Goal: Task Accomplishment & Management: Use online tool/utility

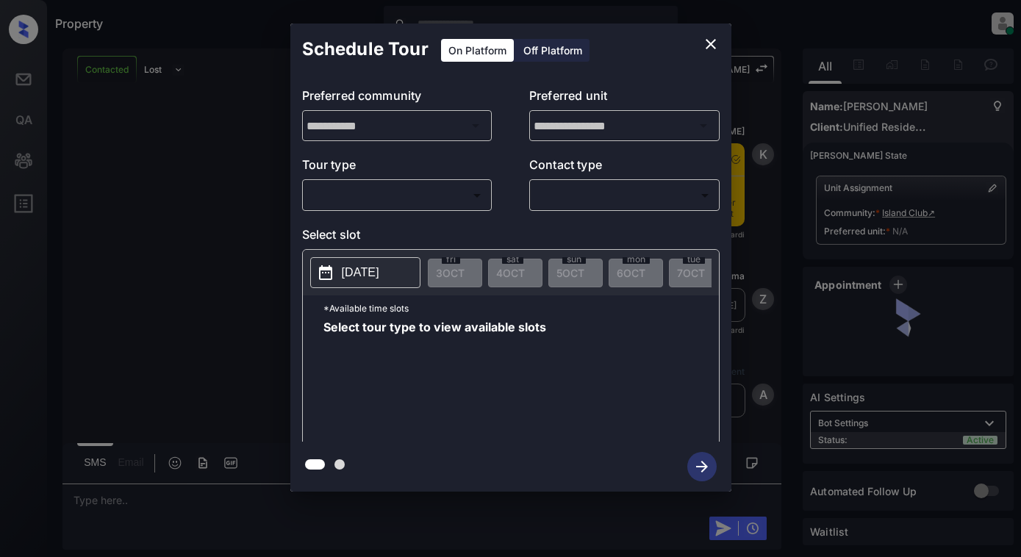
scroll to position [760, 0]
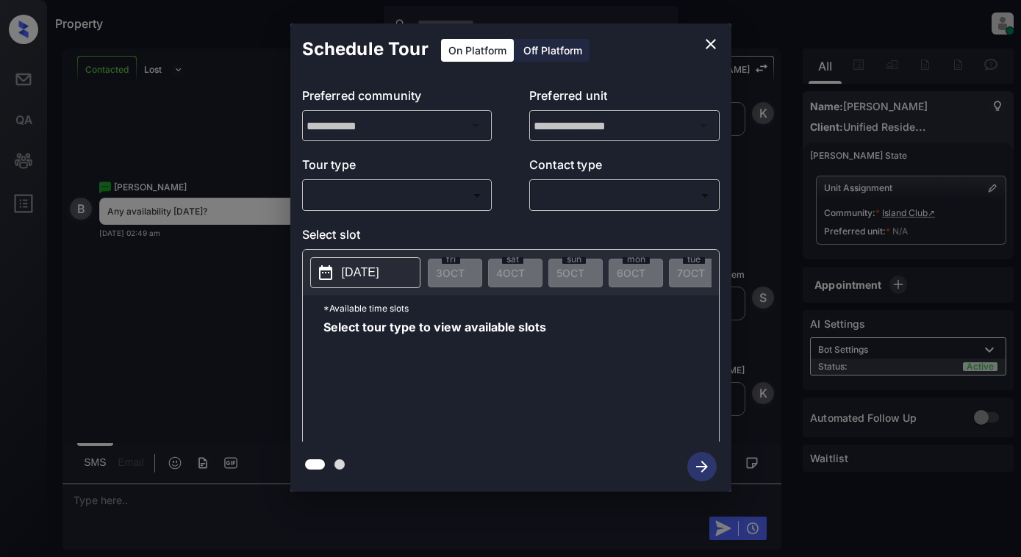
click at [446, 199] on body "Property [PERSON_NAME] Online Set yourself offline Set yourself on break Profil…" at bounding box center [510, 278] width 1021 height 557
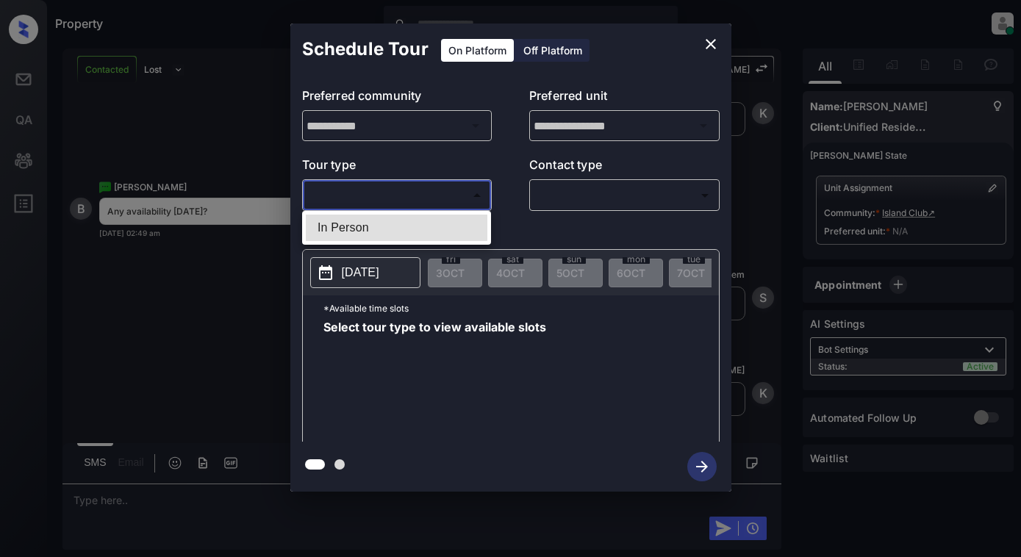
click at [440, 223] on li "In Person" at bounding box center [397, 228] width 182 height 26
type input "********"
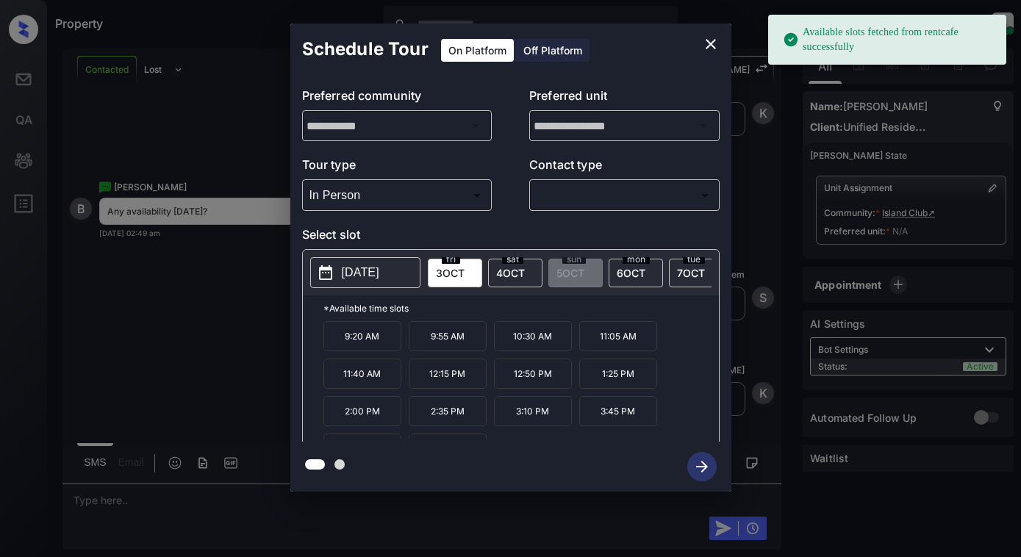
click at [357, 265] on p "[DATE]" at bounding box center [360, 273] width 37 height 18
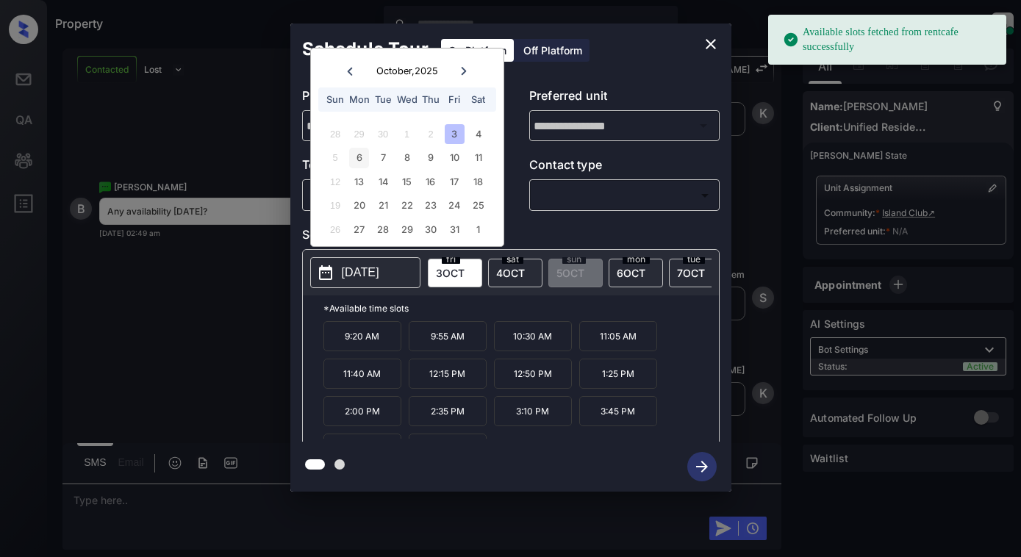
click at [365, 157] on div "6" at bounding box center [359, 158] width 20 height 20
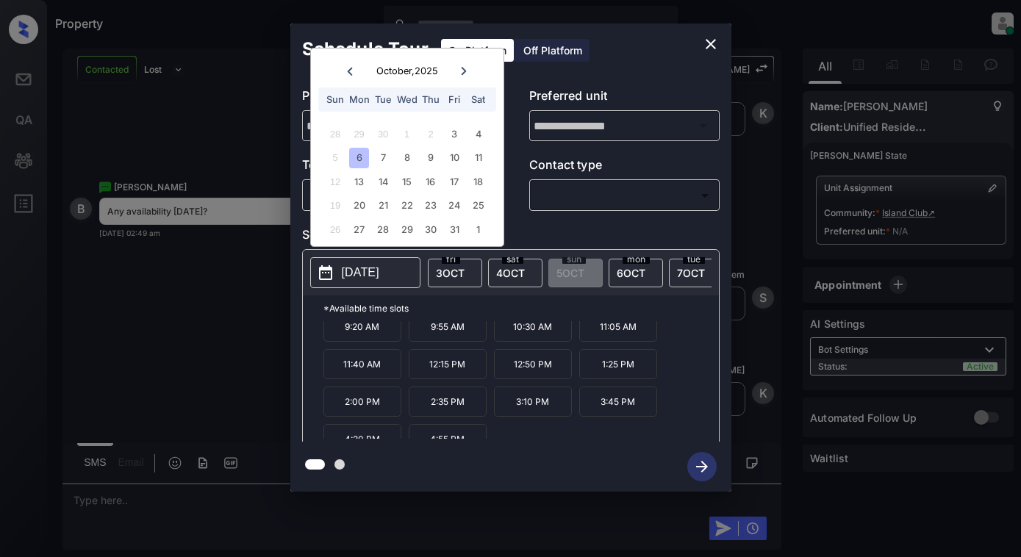
scroll to position [25, 0]
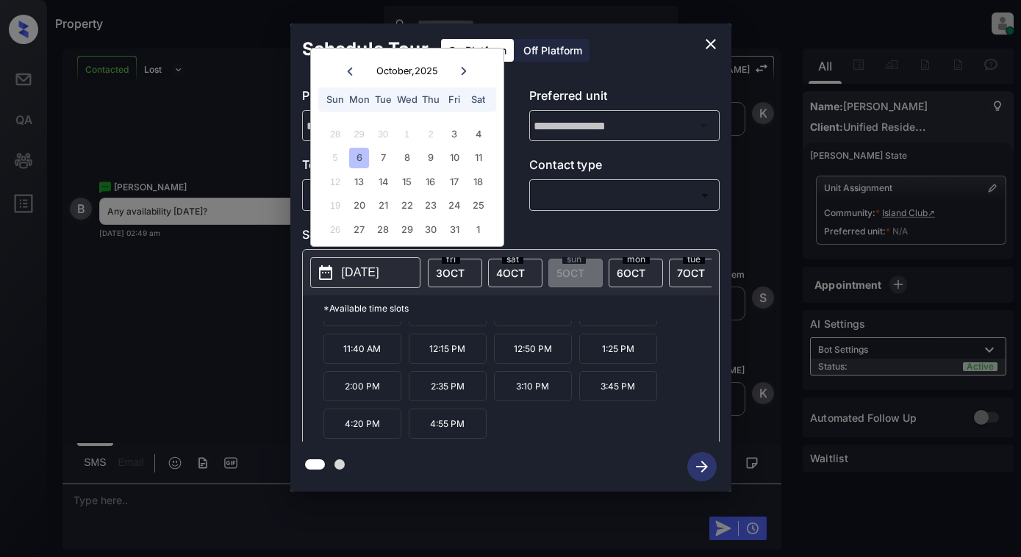
click at [709, 38] on icon "close" at bounding box center [711, 44] width 18 height 18
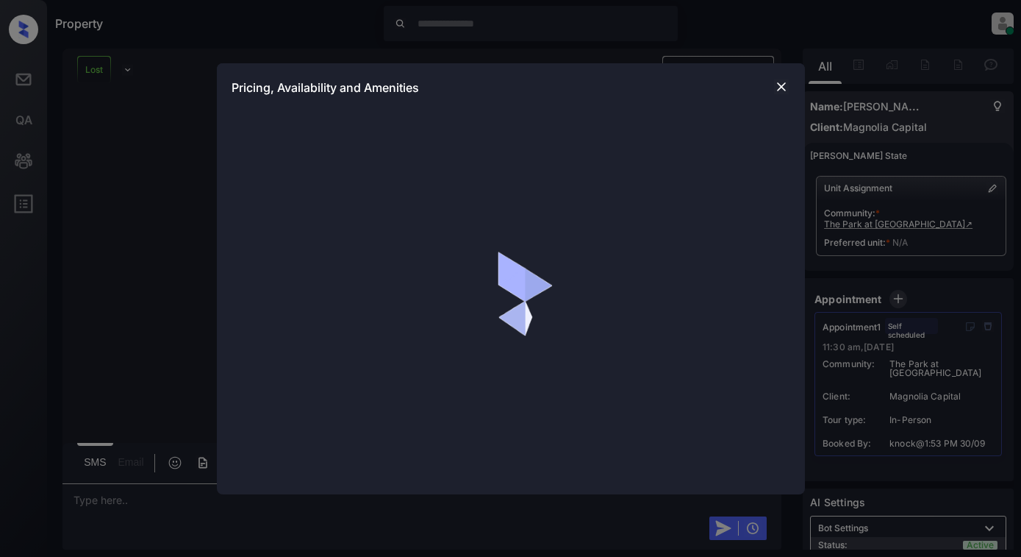
scroll to position [3848, 0]
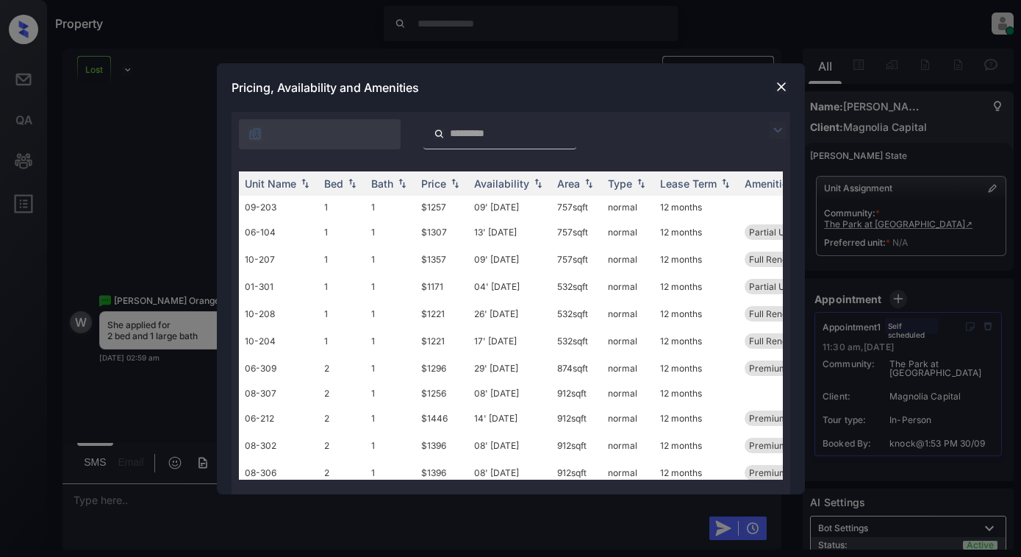
click at [782, 126] on img at bounding box center [778, 130] width 18 height 18
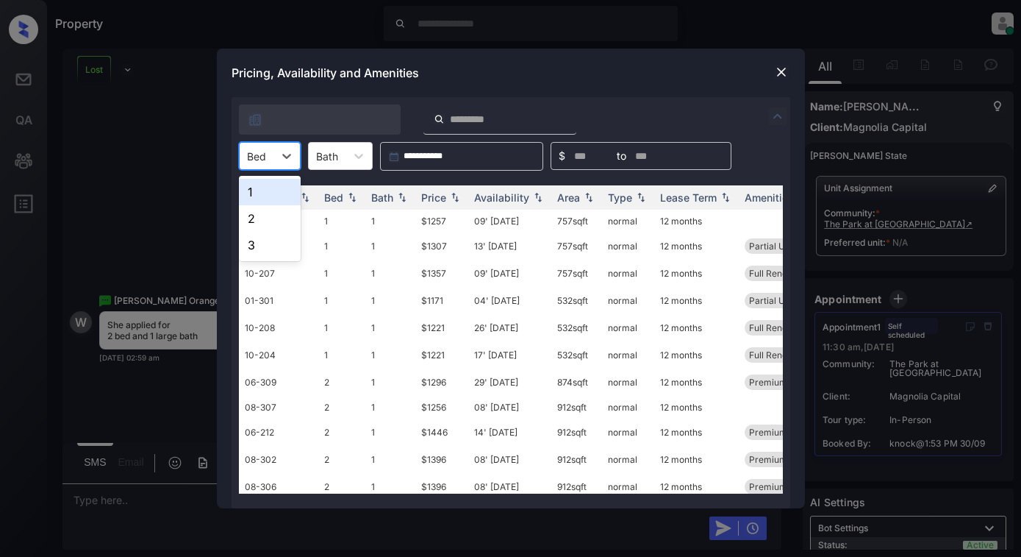
click at [268, 165] on div "Bed" at bounding box center [257, 156] width 34 height 21
click at [260, 220] on div "2" at bounding box center [270, 218] width 62 height 26
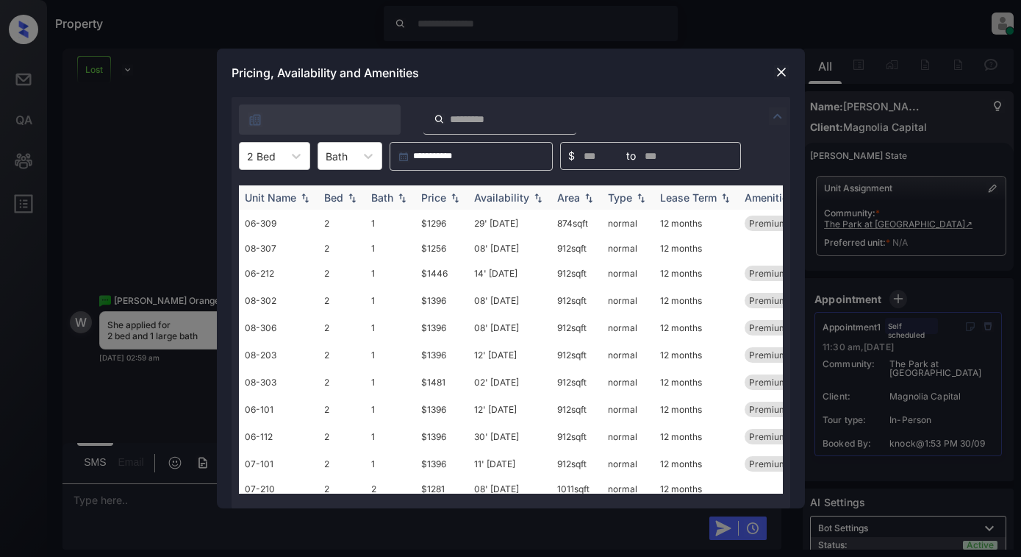
click at [443, 197] on div "Price" at bounding box center [433, 197] width 25 height 12
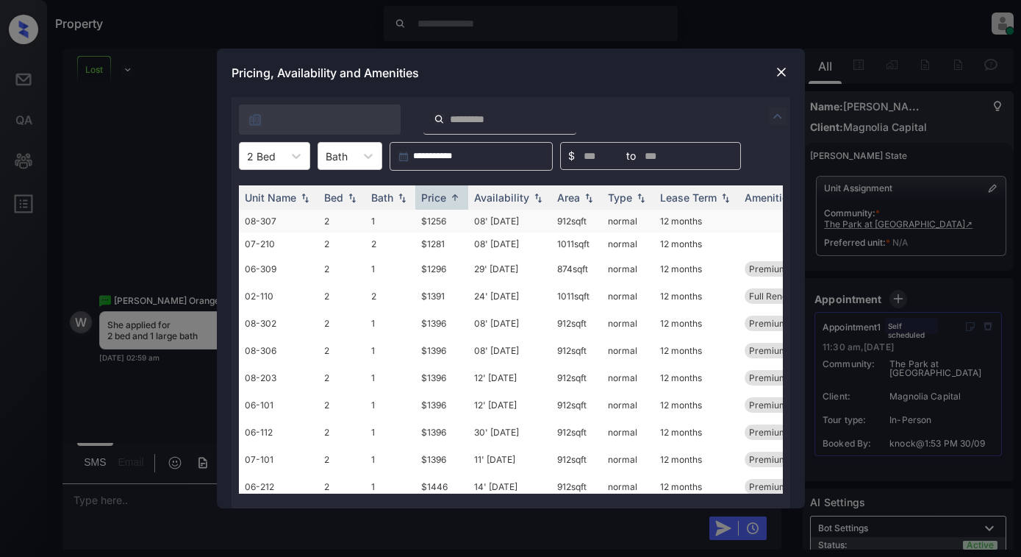
click at [437, 218] on td "$1256" at bounding box center [441, 221] width 53 height 23
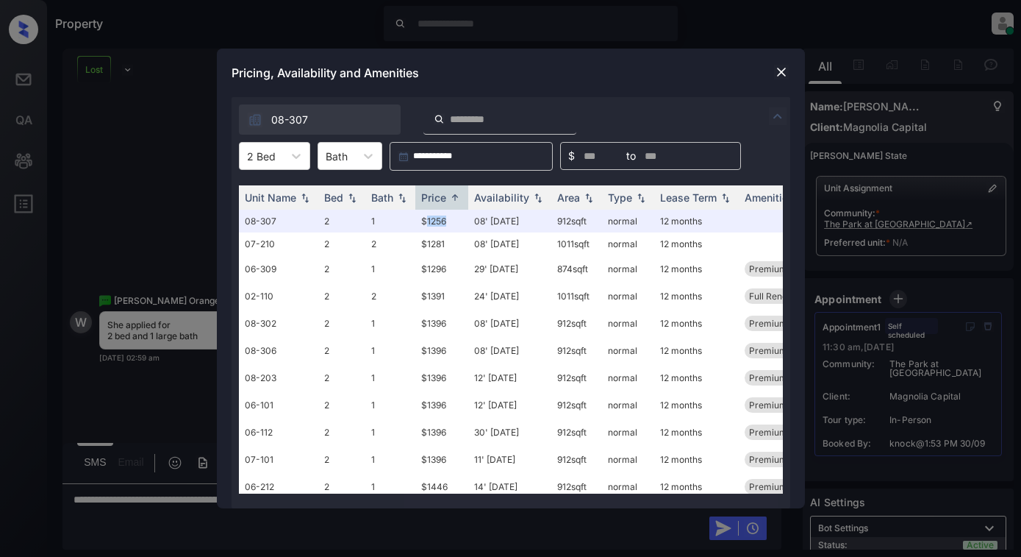
click at [780, 68] on img at bounding box center [781, 72] width 15 height 15
